Goal: Subscribe to service/newsletter

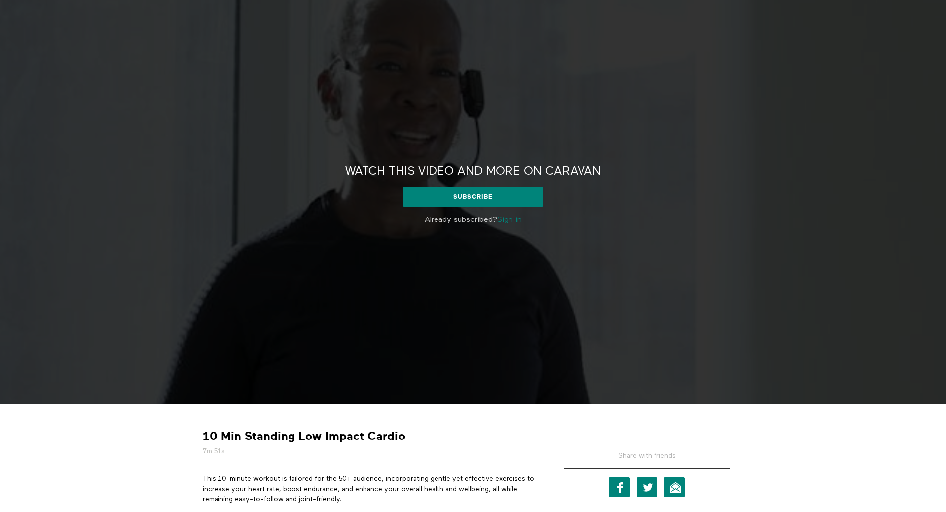
scroll to position [38, 0]
click at [511, 217] on link "Sign in" at bounding box center [509, 220] width 25 height 8
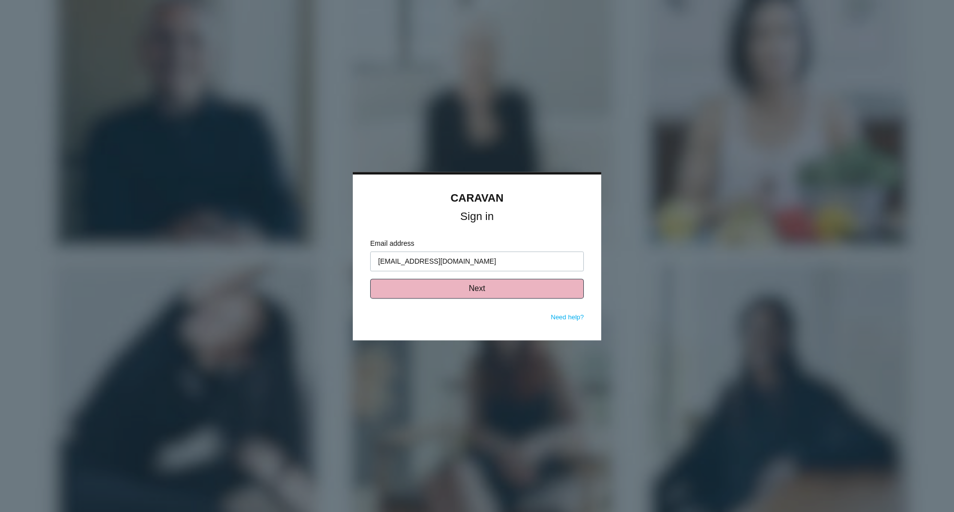
click at [499, 286] on button "Next" at bounding box center [477, 289] width 214 height 20
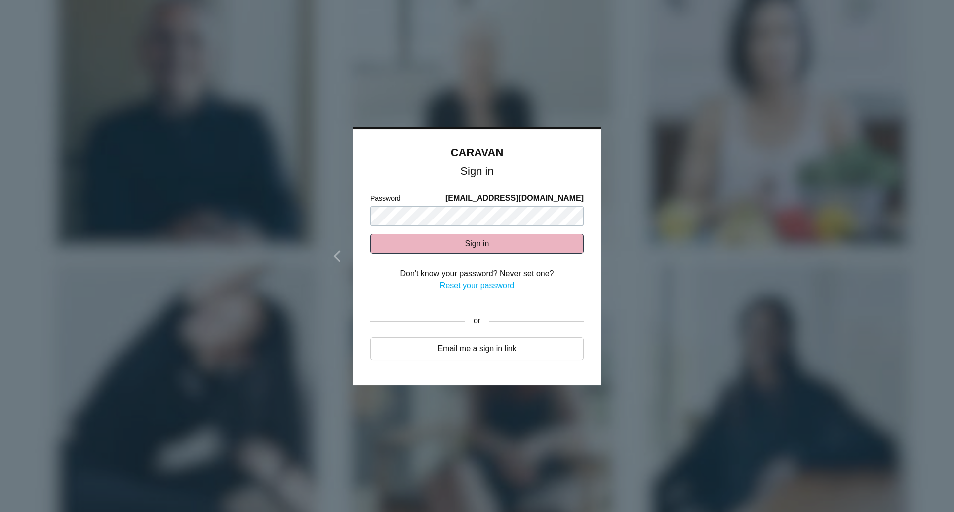
click at [479, 246] on button "Sign in" at bounding box center [477, 244] width 214 height 20
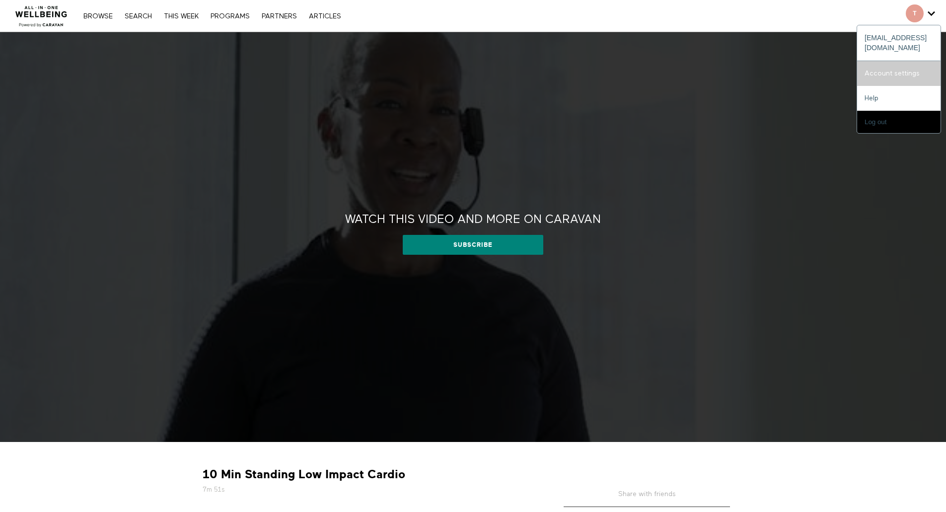
click at [896, 61] on link "Account settings" at bounding box center [898, 73] width 83 height 25
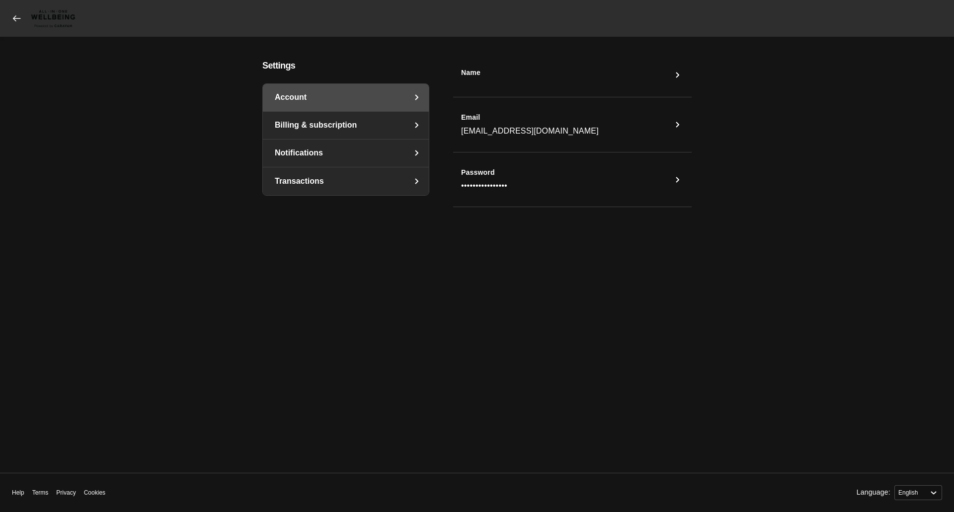
select select "en"
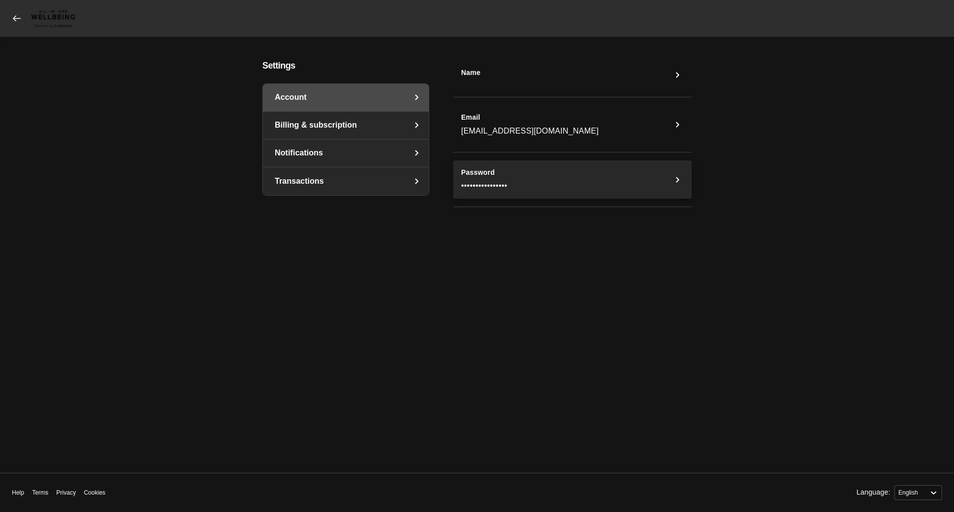
click at [677, 176] on icon "Password" at bounding box center [677, 180] width 12 height 12
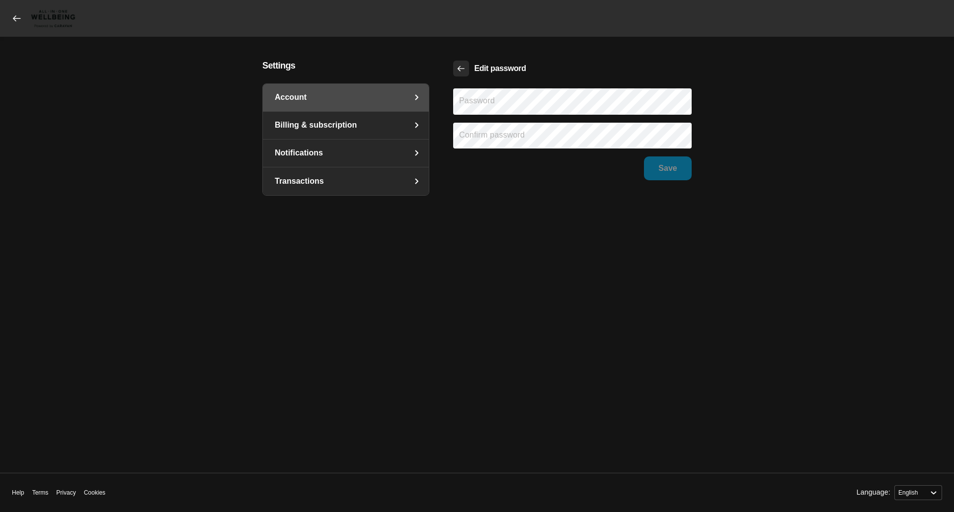
click at [461, 66] on icon "Back" at bounding box center [460, 68] width 9 height 9
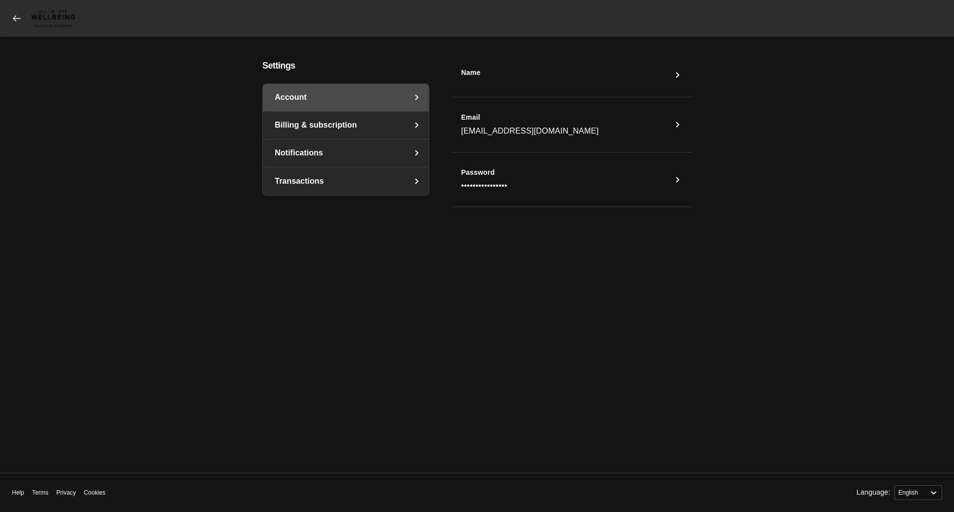
click at [397, 124] on link "Billing & subscription" at bounding box center [346, 125] width 166 height 27
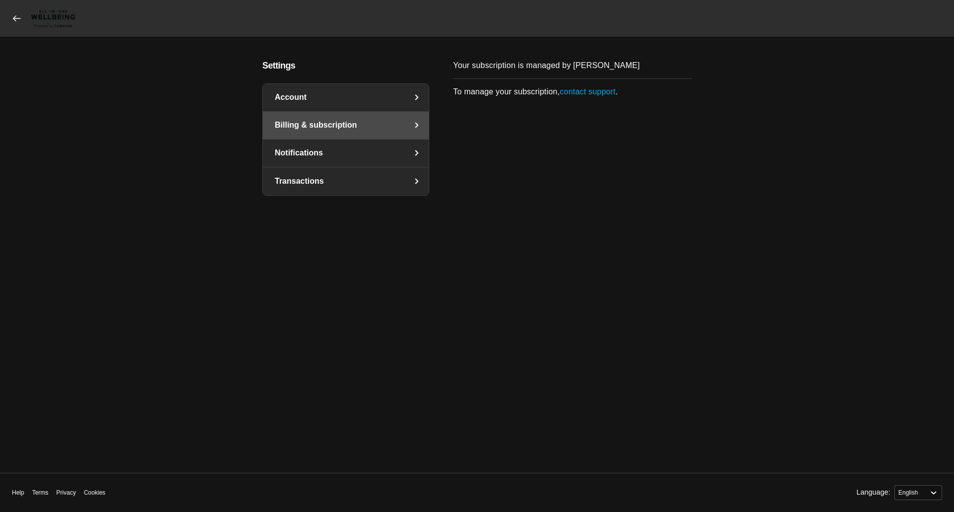
click at [390, 151] on link "Notifications" at bounding box center [346, 153] width 166 height 27
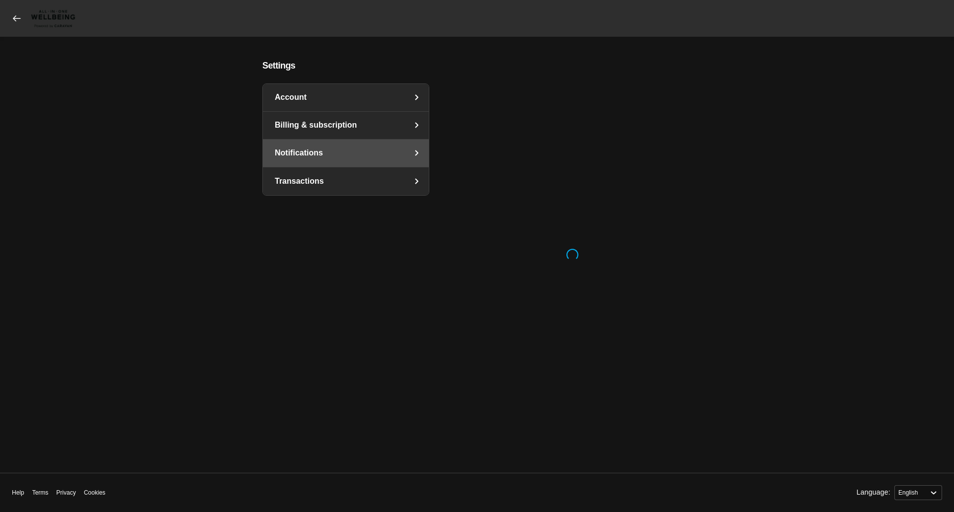
select select "en"
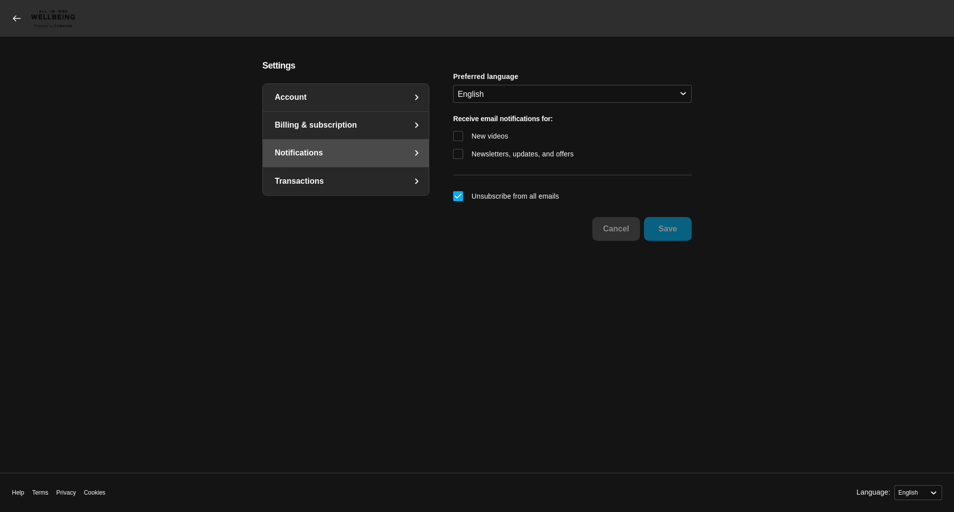
click at [389, 178] on link "Transactions" at bounding box center [346, 181] width 166 height 28
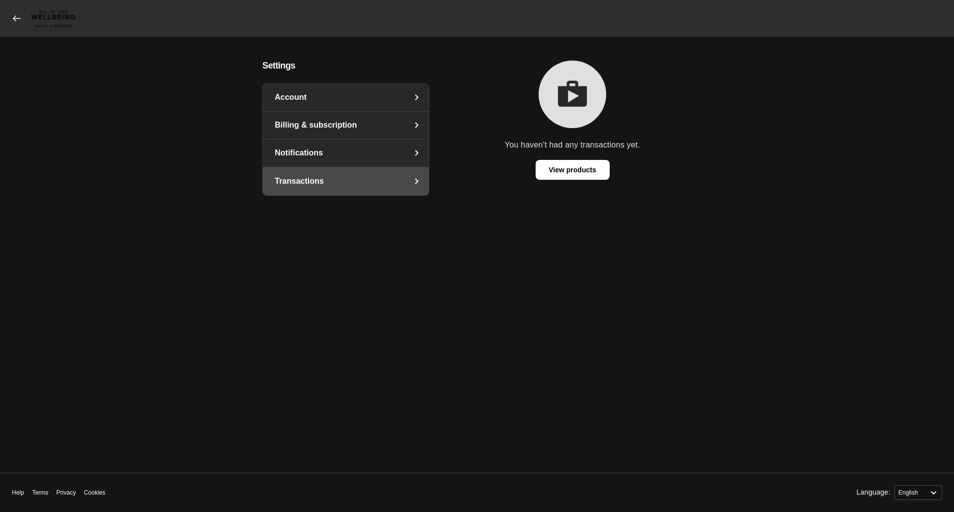
click at [354, 95] on link "Account" at bounding box center [346, 97] width 166 height 27
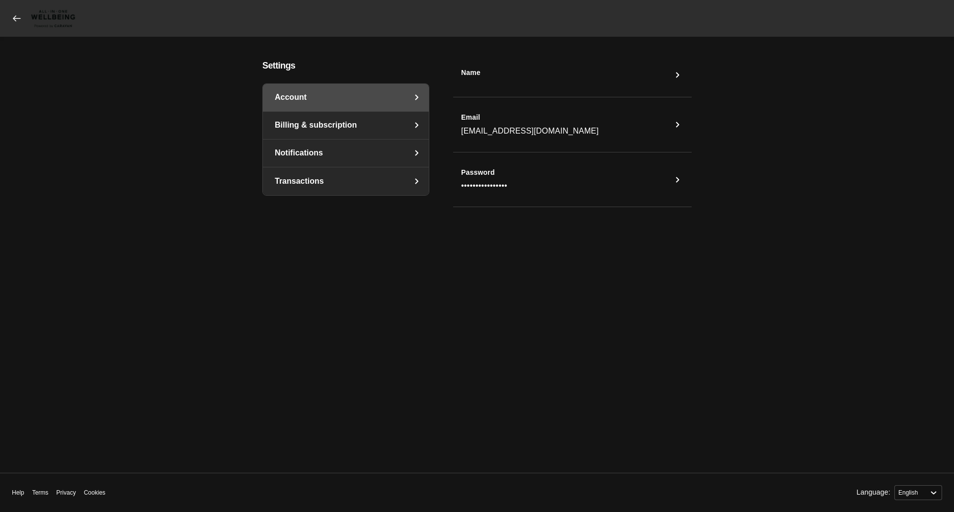
click at [18, 16] on icon at bounding box center [17, 18] width 10 height 10
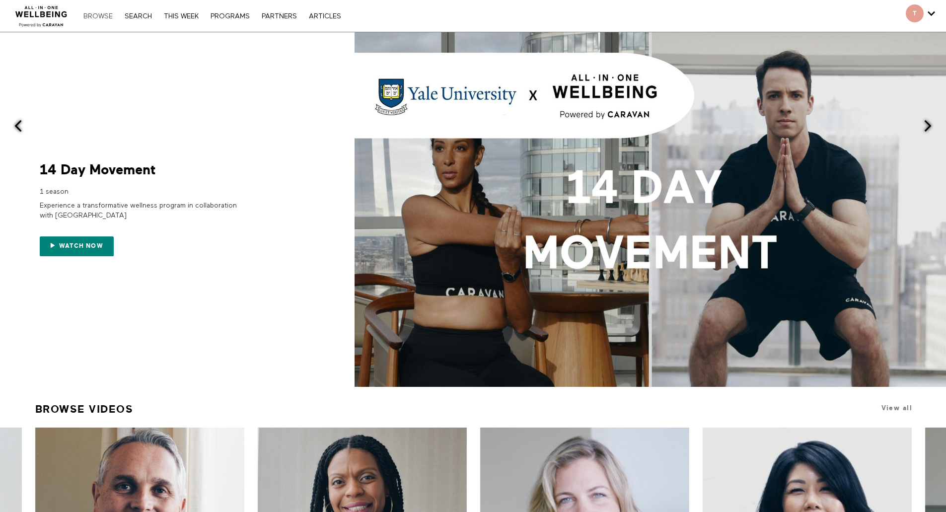
click at [102, 13] on link "Browse" at bounding box center [97, 16] width 39 height 7
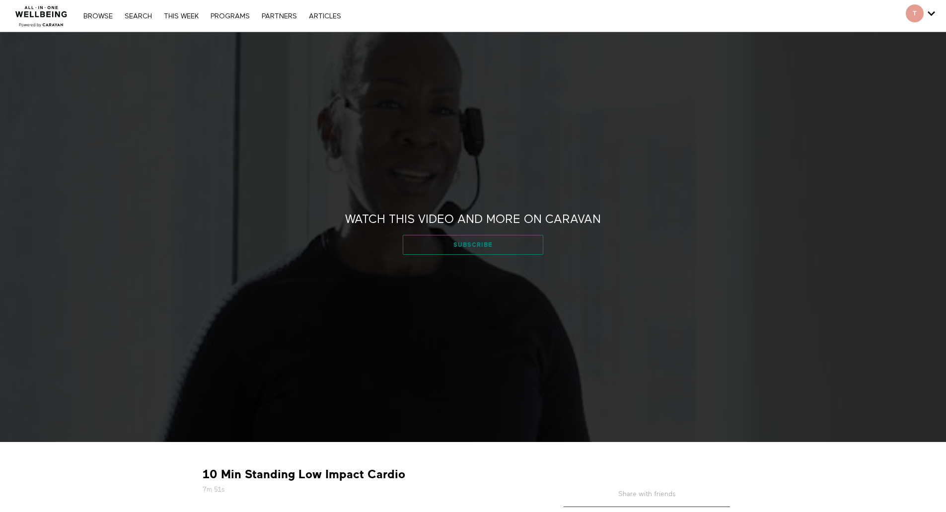
click at [473, 239] on link "Subscribe" at bounding box center [473, 245] width 141 height 20
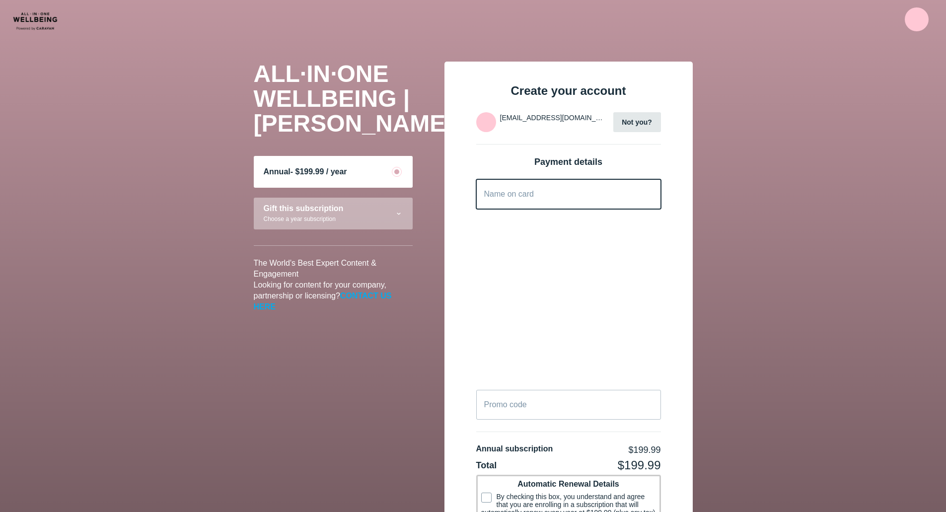
click at [550, 199] on card "Name on card" at bounding box center [568, 194] width 185 height 30
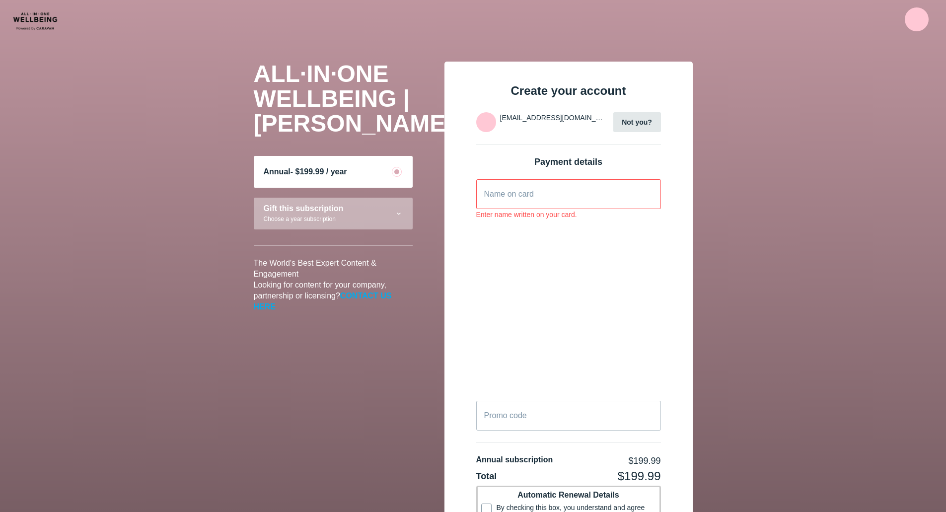
click at [801, 226] on main "ALL·IN·ONE WELLBEING | CARAVAN Annual - $199.99 / year Gift this subscription C…" at bounding box center [473, 371] width 946 height 659
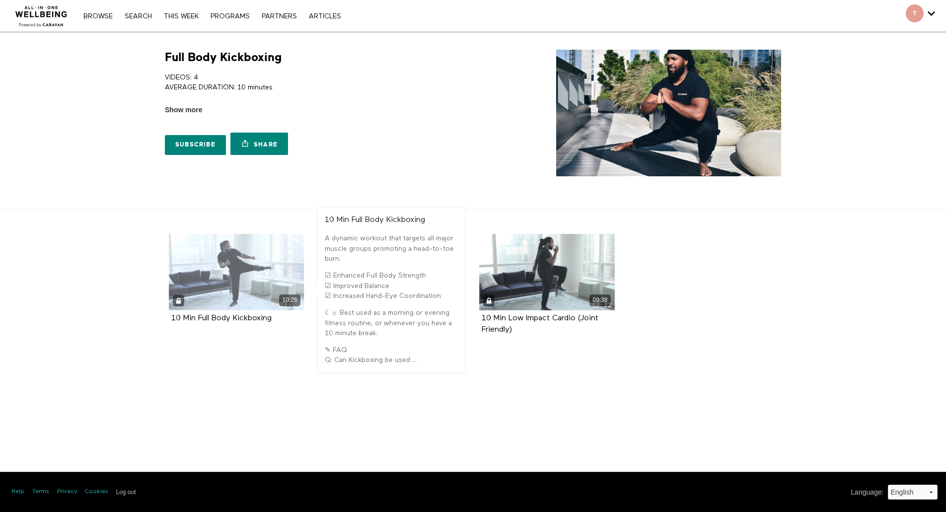
click at [230, 267] on div "10:26" at bounding box center [237, 272] width 136 height 76
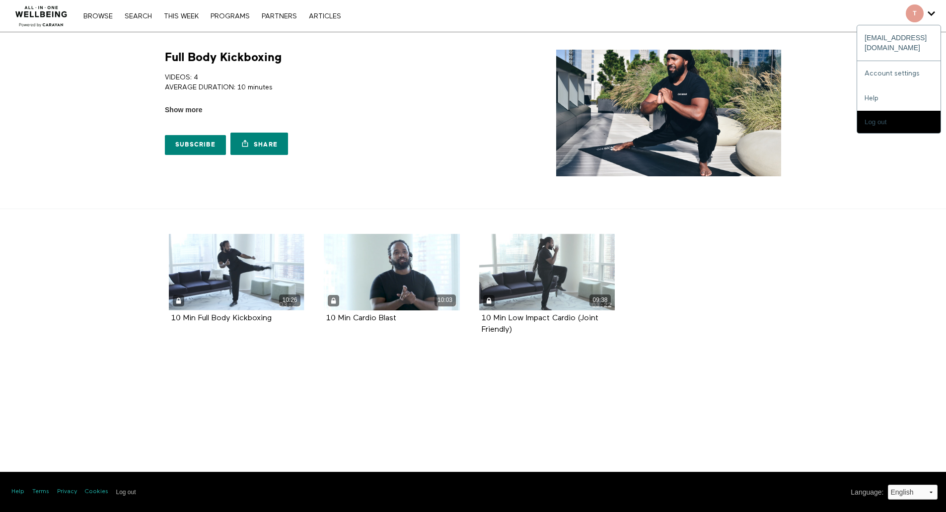
click at [913, 12] on span "Secondary" at bounding box center [915, 13] width 18 height 18
click at [930, 14] on icon "Secondary" at bounding box center [931, 13] width 7 height 15
click at [917, 14] on span "Secondary" at bounding box center [915, 13] width 18 height 18
click at [937, 12] on div "T tiffanys@dariohealth.com Account settings Help Log out" at bounding box center [920, 16] width 44 height 32
click at [926, 15] on div "T" at bounding box center [920, 13] width 29 height 18
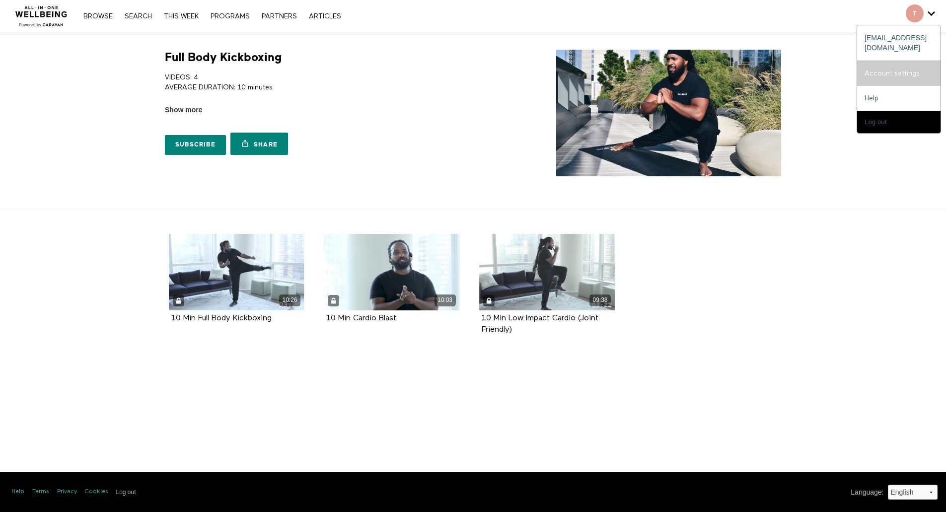
click at [916, 61] on link "Account settings" at bounding box center [898, 73] width 83 height 25
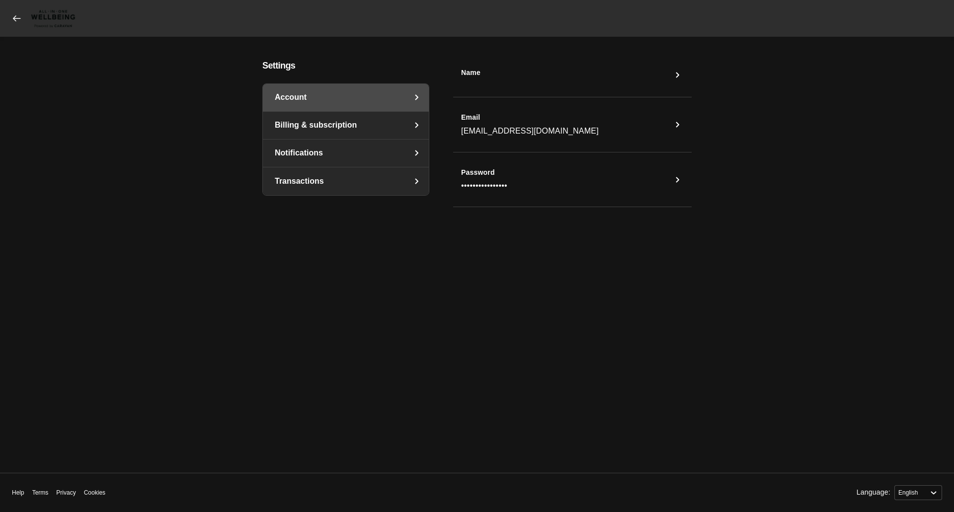
select select "en"
click at [317, 126] on link "Billing & subscription" at bounding box center [346, 125] width 166 height 27
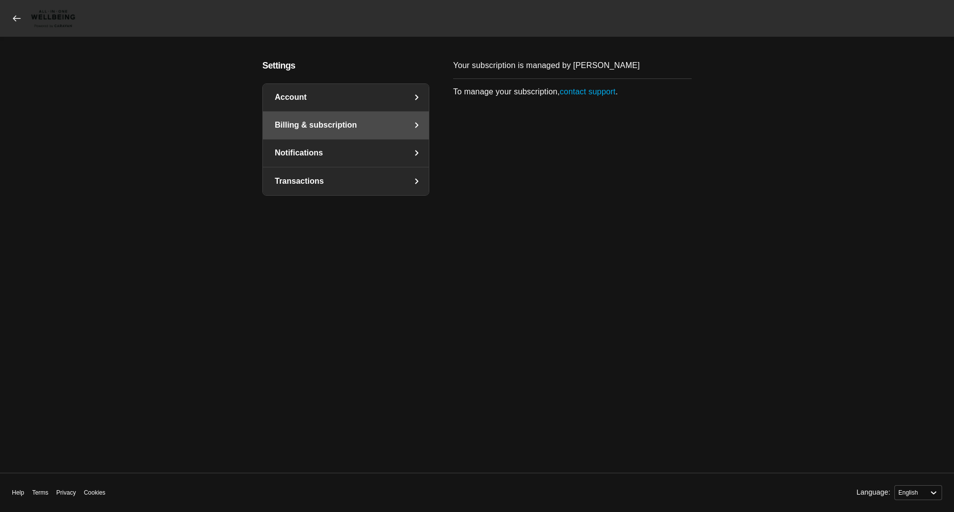
click at [367, 149] on link "Notifications" at bounding box center [346, 153] width 166 height 27
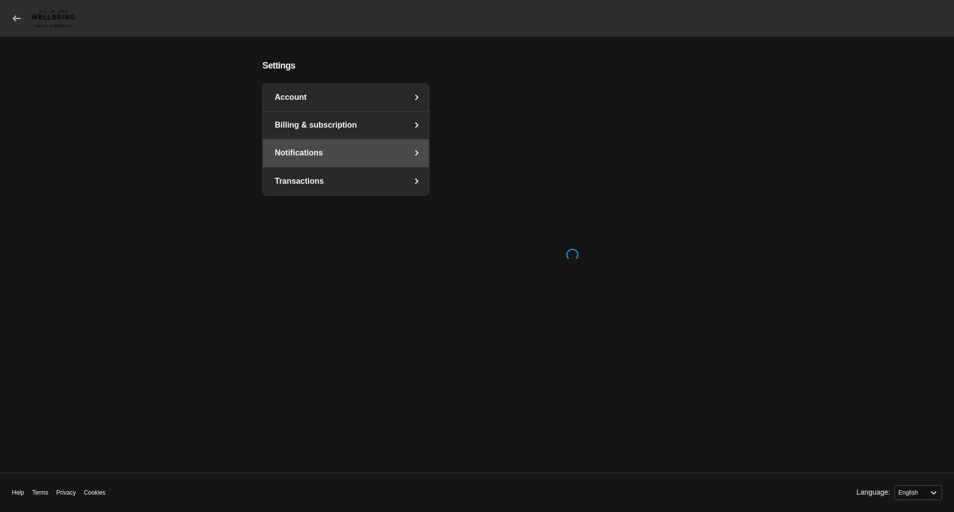
select select "en"
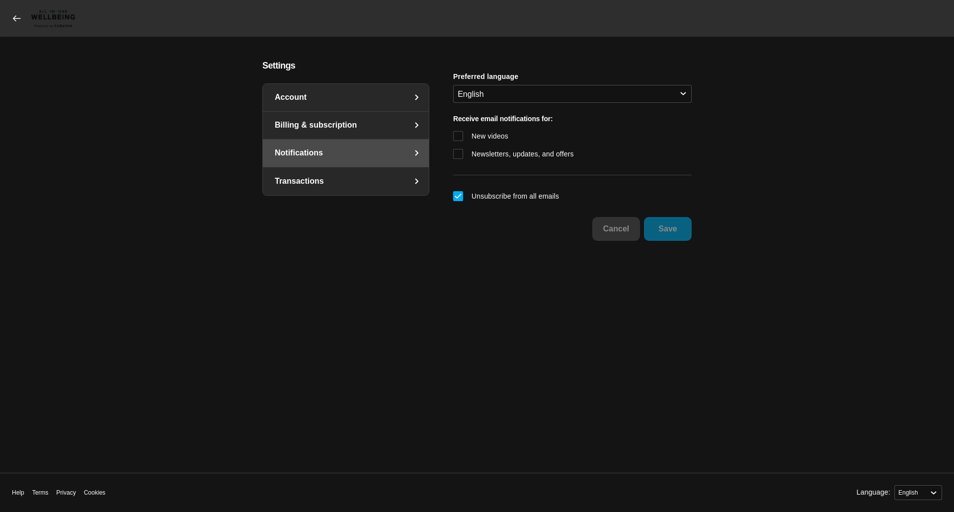
click at [348, 186] on link "Transactions" at bounding box center [346, 181] width 166 height 28
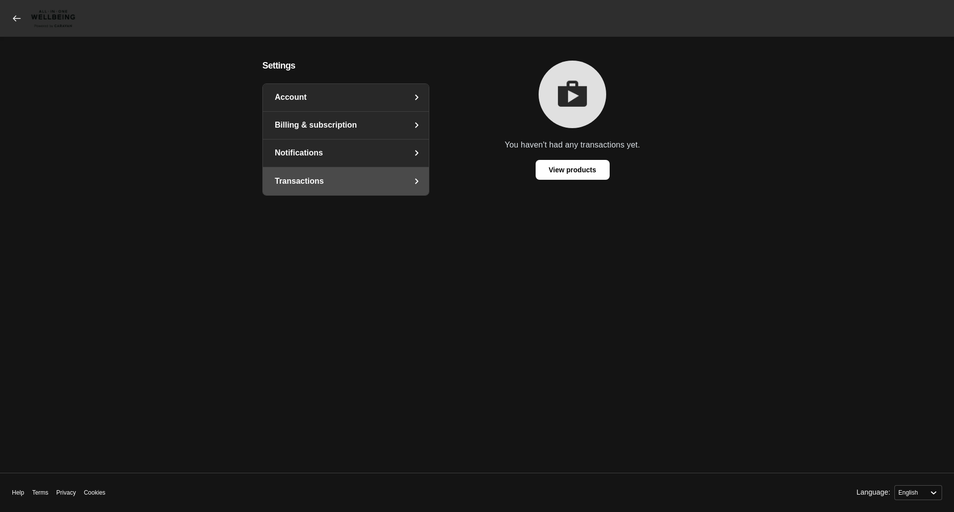
click at [564, 168] on span "View products" at bounding box center [571, 169] width 47 height 19
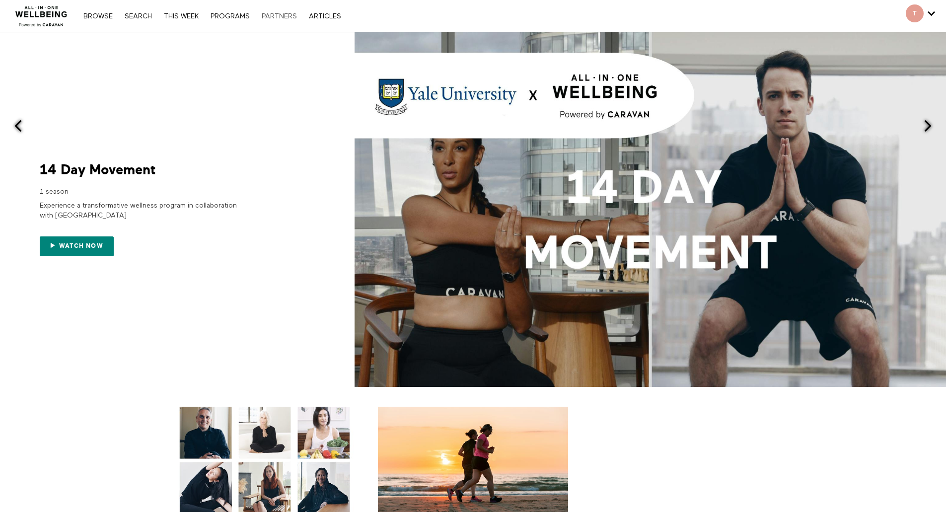
click at [281, 18] on link "PARTNERS" at bounding box center [279, 16] width 45 height 7
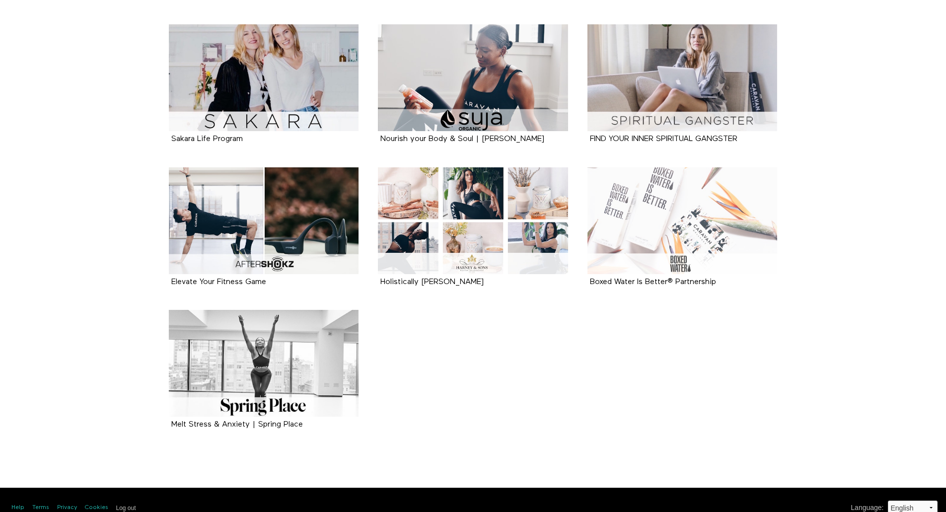
scroll to position [360, 0]
